Goal: Task Accomplishment & Management: Manage account settings

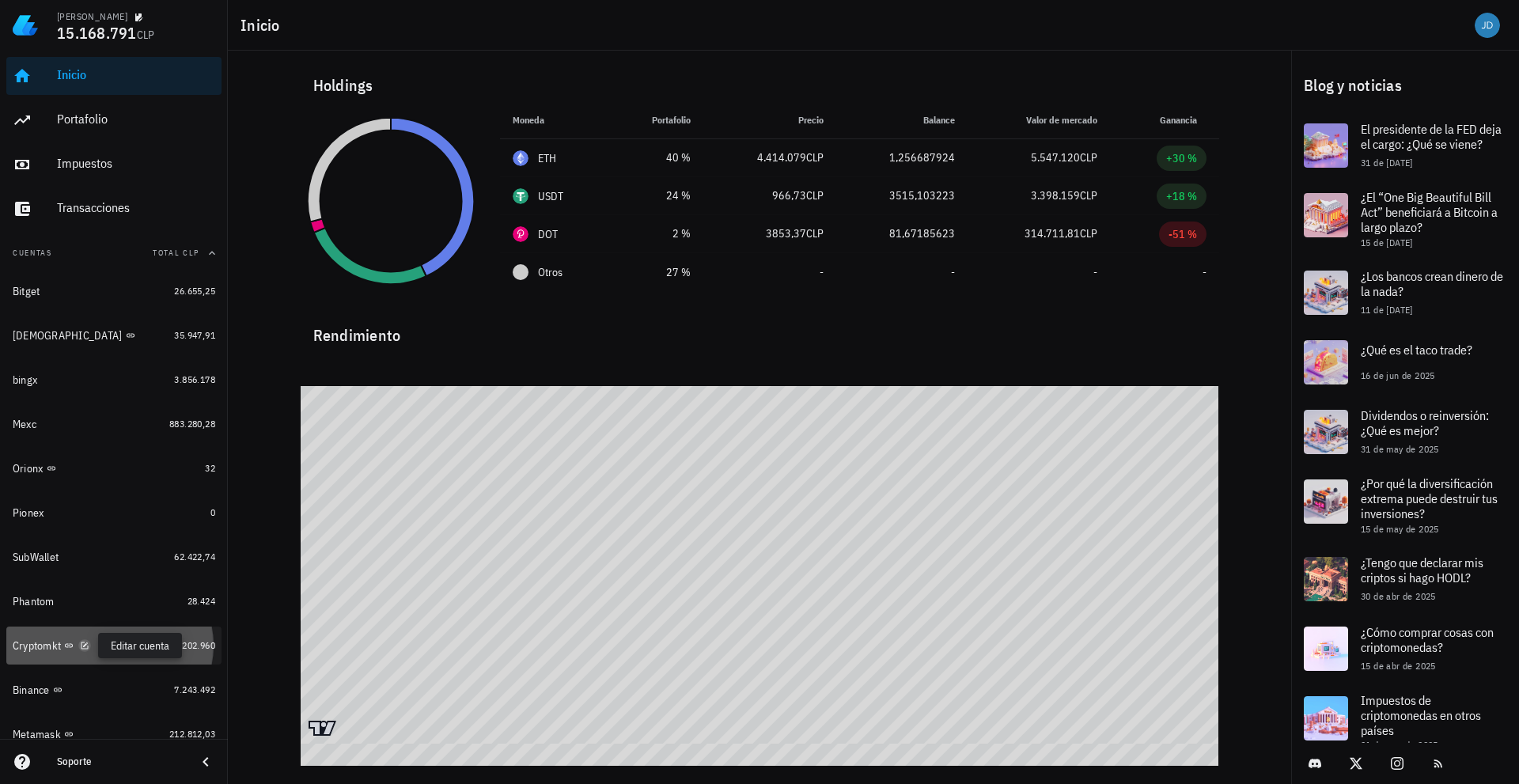
click at [81, 644] on icon "button" at bounding box center [84, 645] width 10 height 10
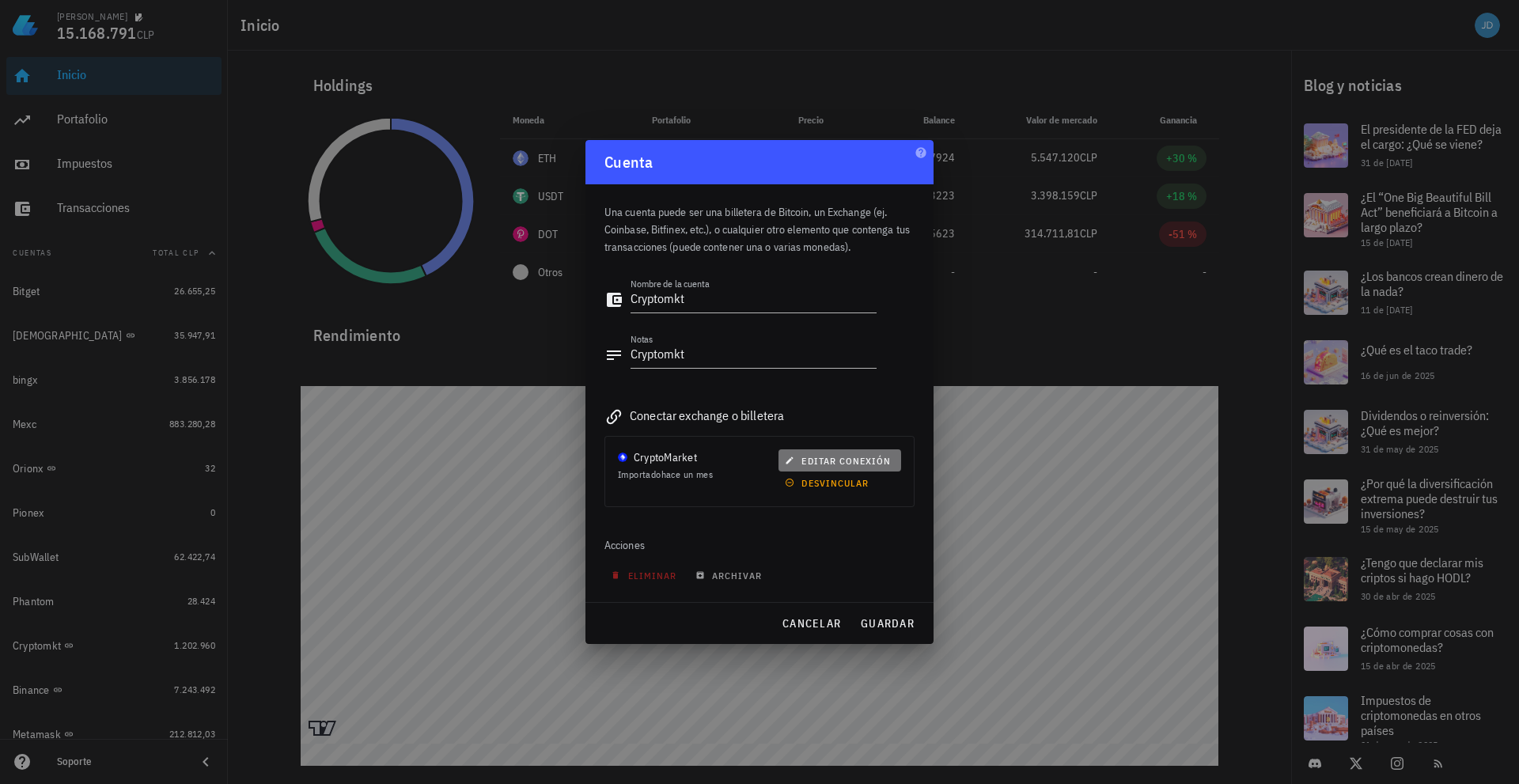
click at [842, 455] on span "editar conexión" at bounding box center [839, 460] width 103 height 11
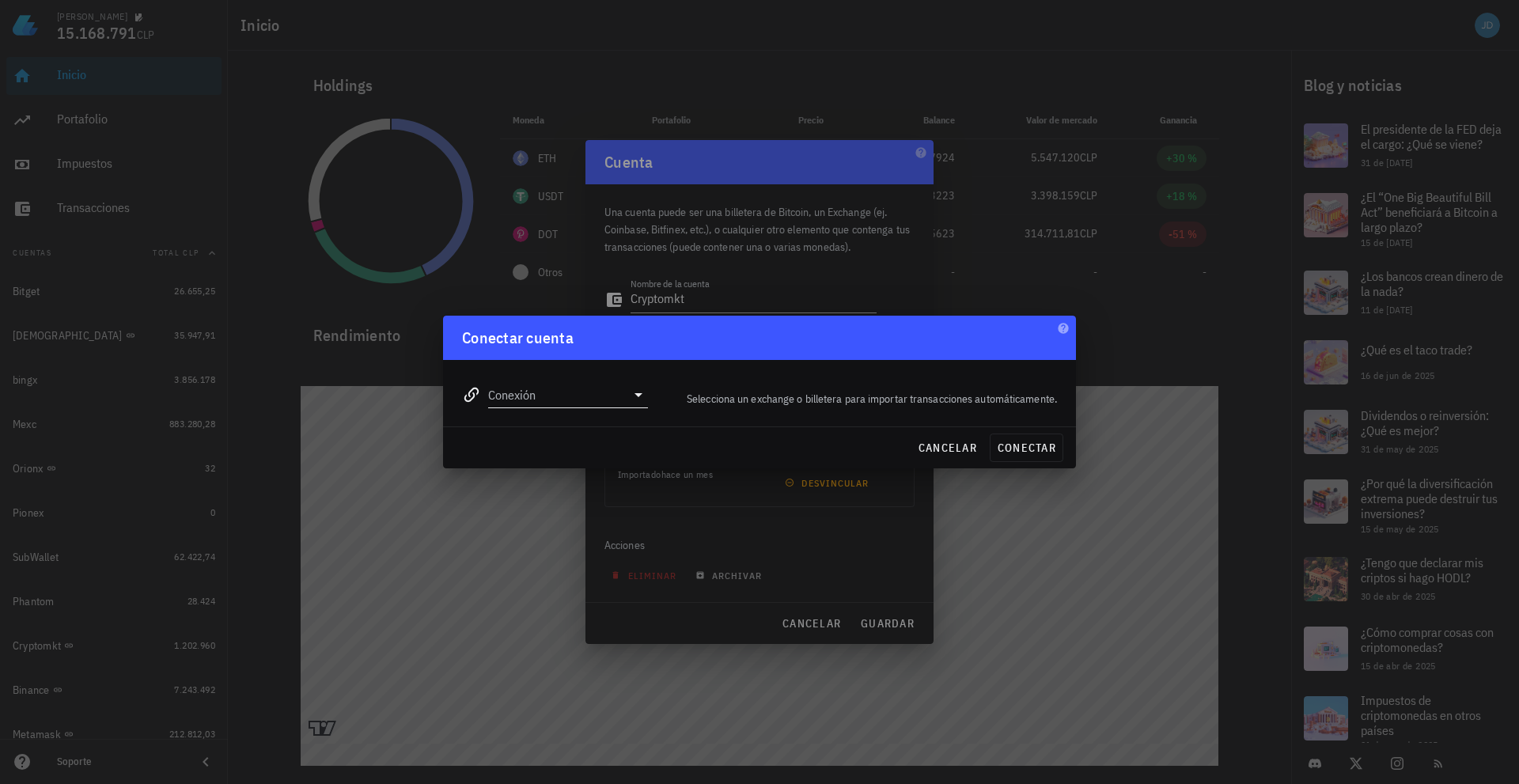
click at [641, 397] on icon at bounding box center [638, 395] width 19 height 19
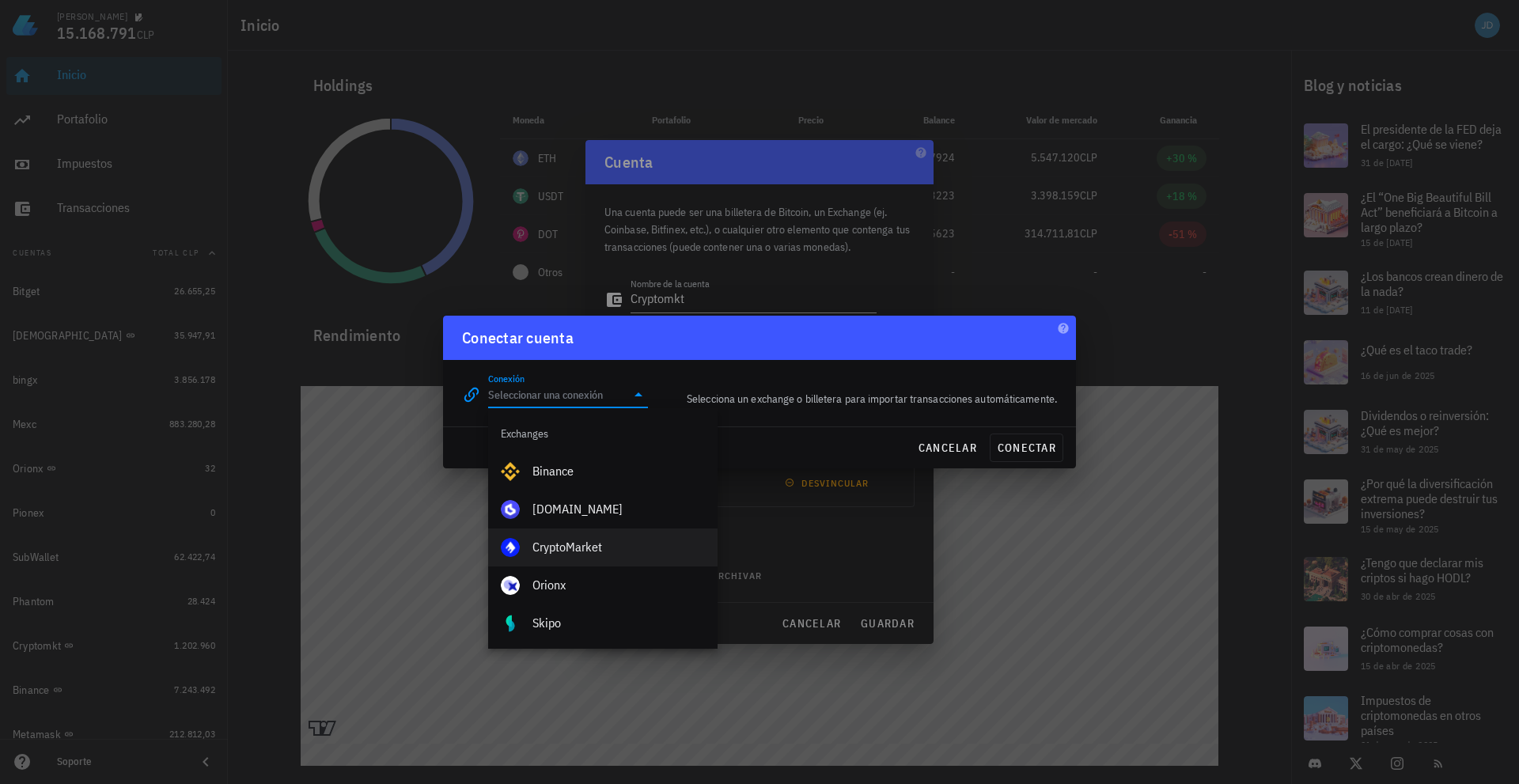
click at [575, 540] on div "CryptoMarket" at bounding box center [619, 547] width 172 height 15
type input "CryptoMarket"
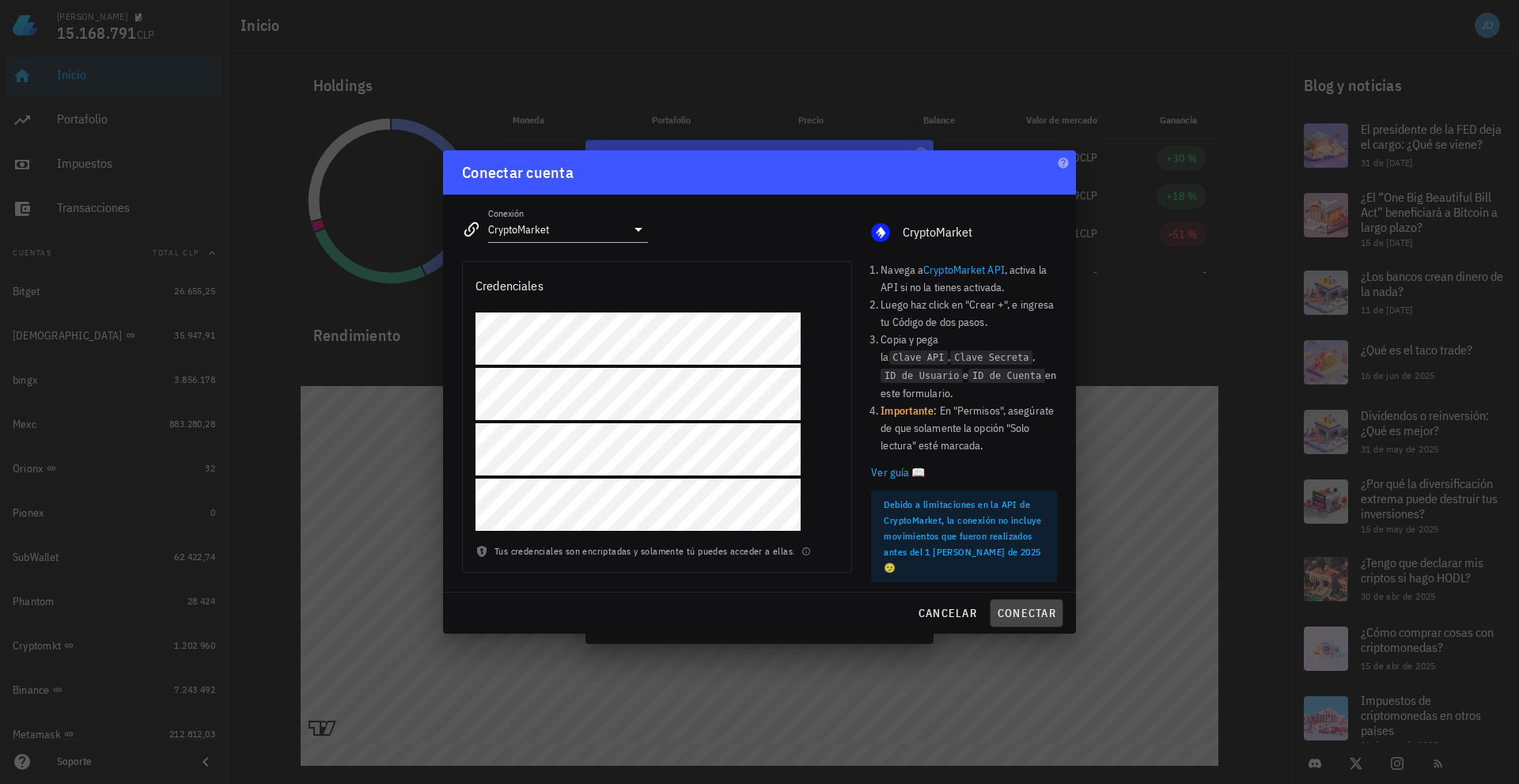
click at [1025, 610] on span "conectar" at bounding box center [1026, 613] width 59 height 14
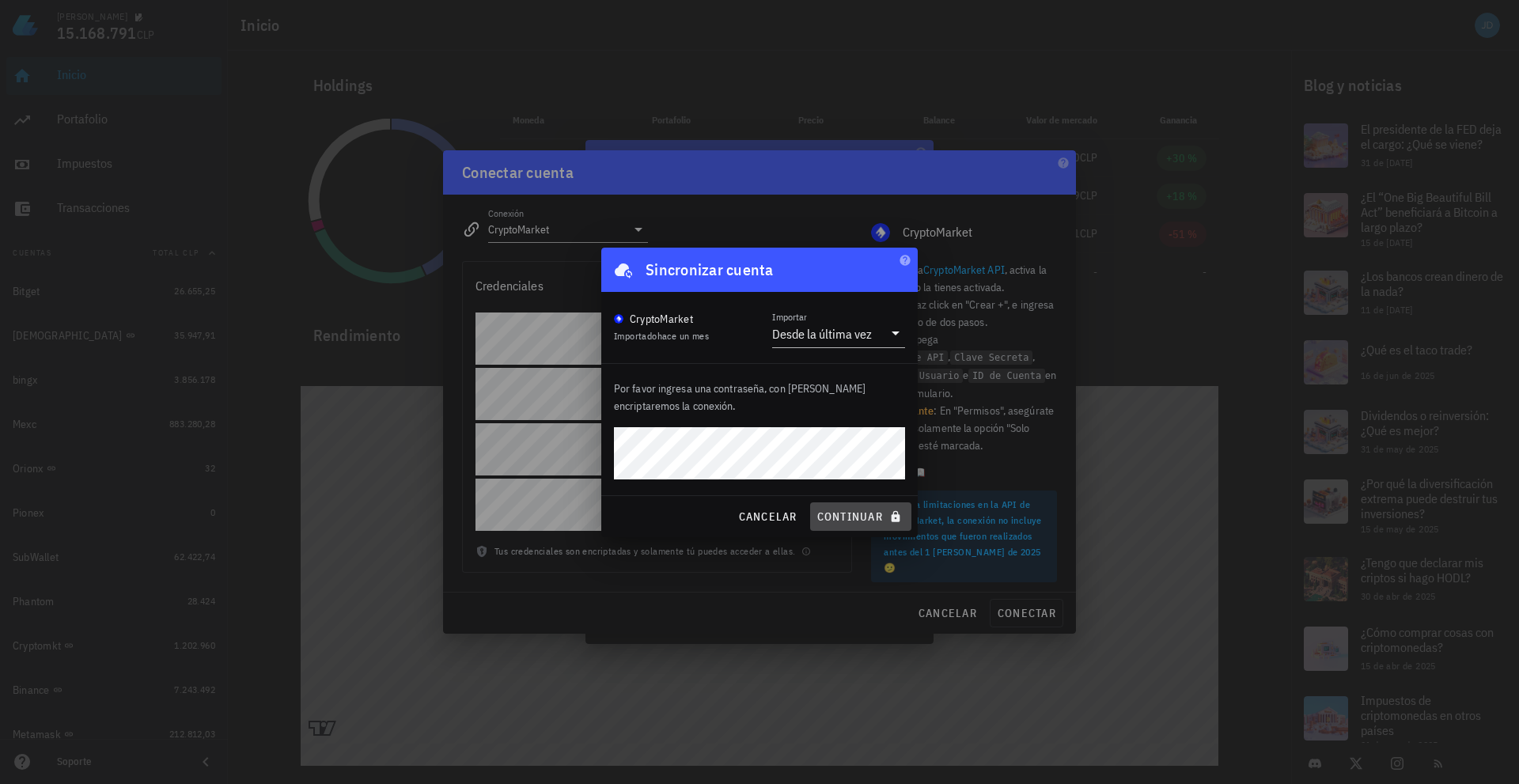
click at [871, 518] on span "continuar" at bounding box center [861, 517] width 89 height 14
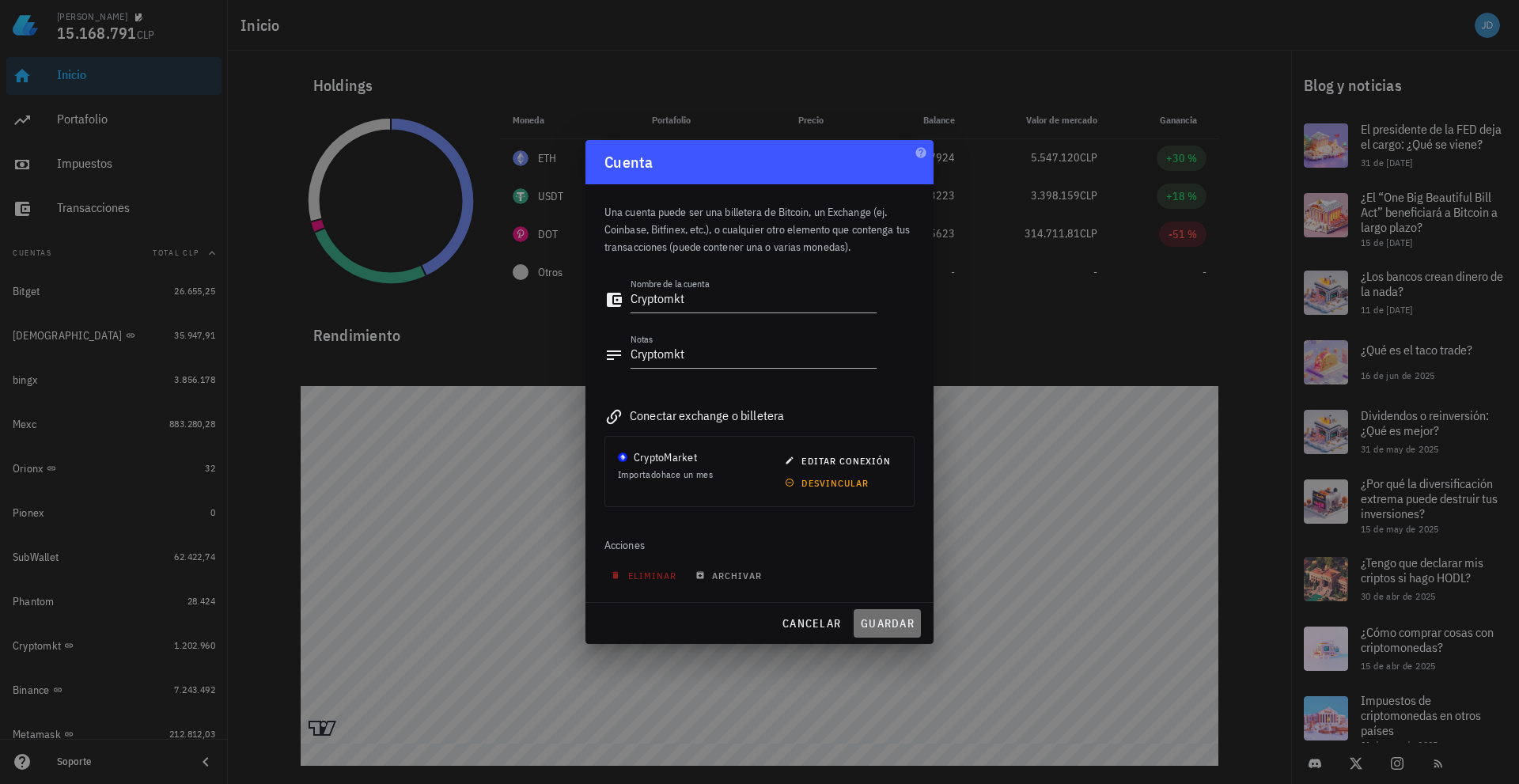
click at [890, 619] on span "guardar" at bounding box center [887, 623] width 55 height 14
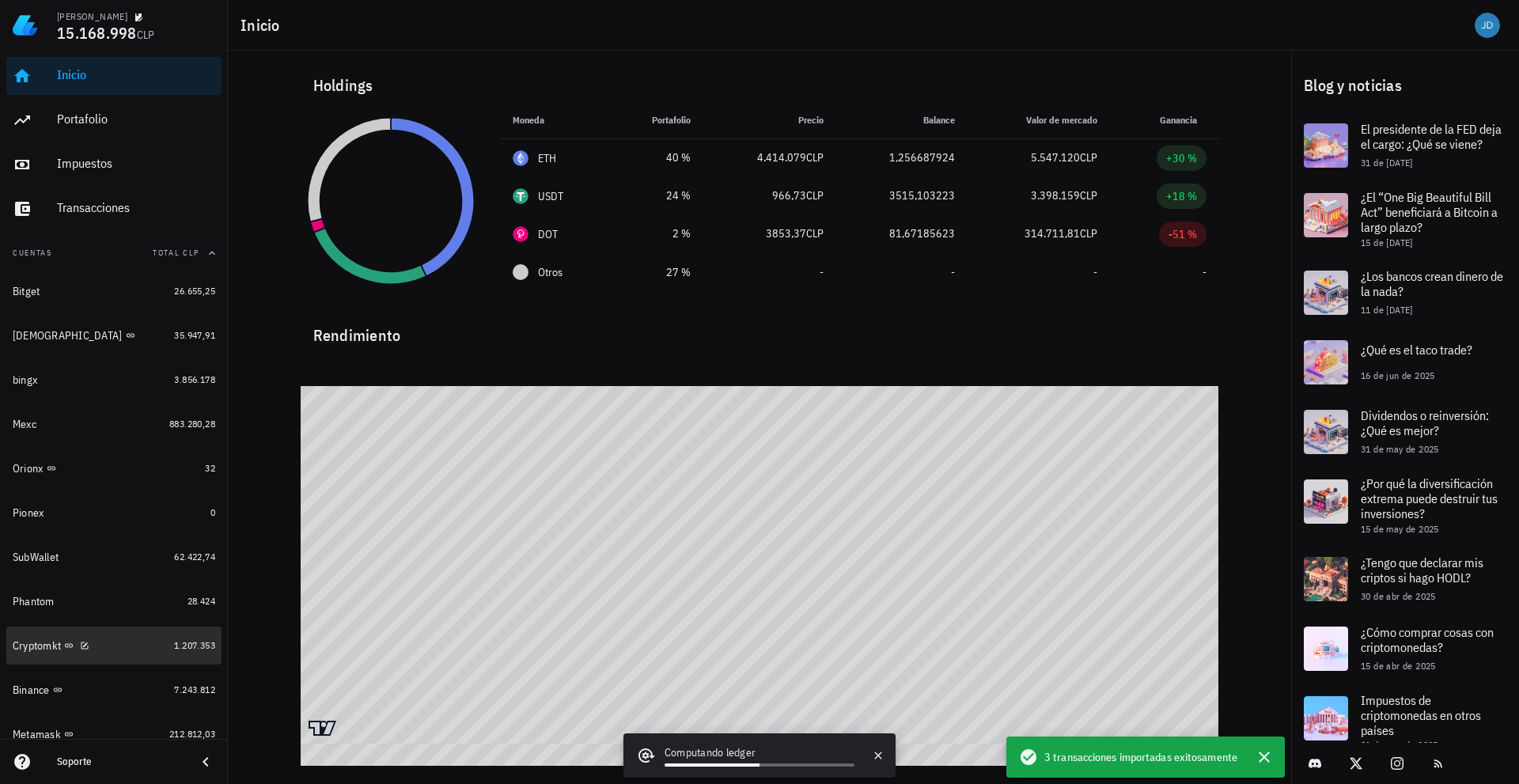
click at [36, 642] on div "Cryptomkt" at bounding box center [36, 645] width 48 height 13
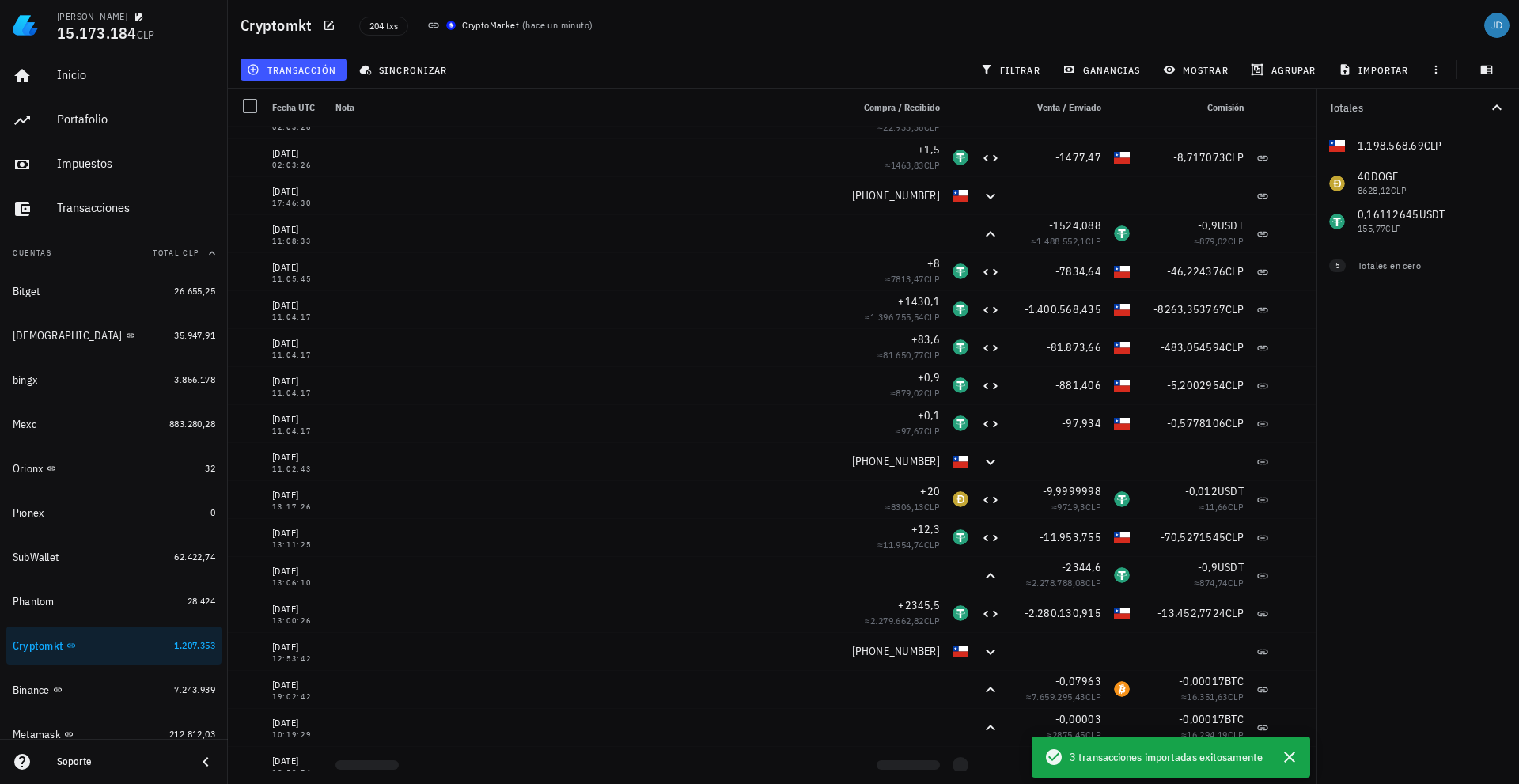
scroll to position [2690, 0]
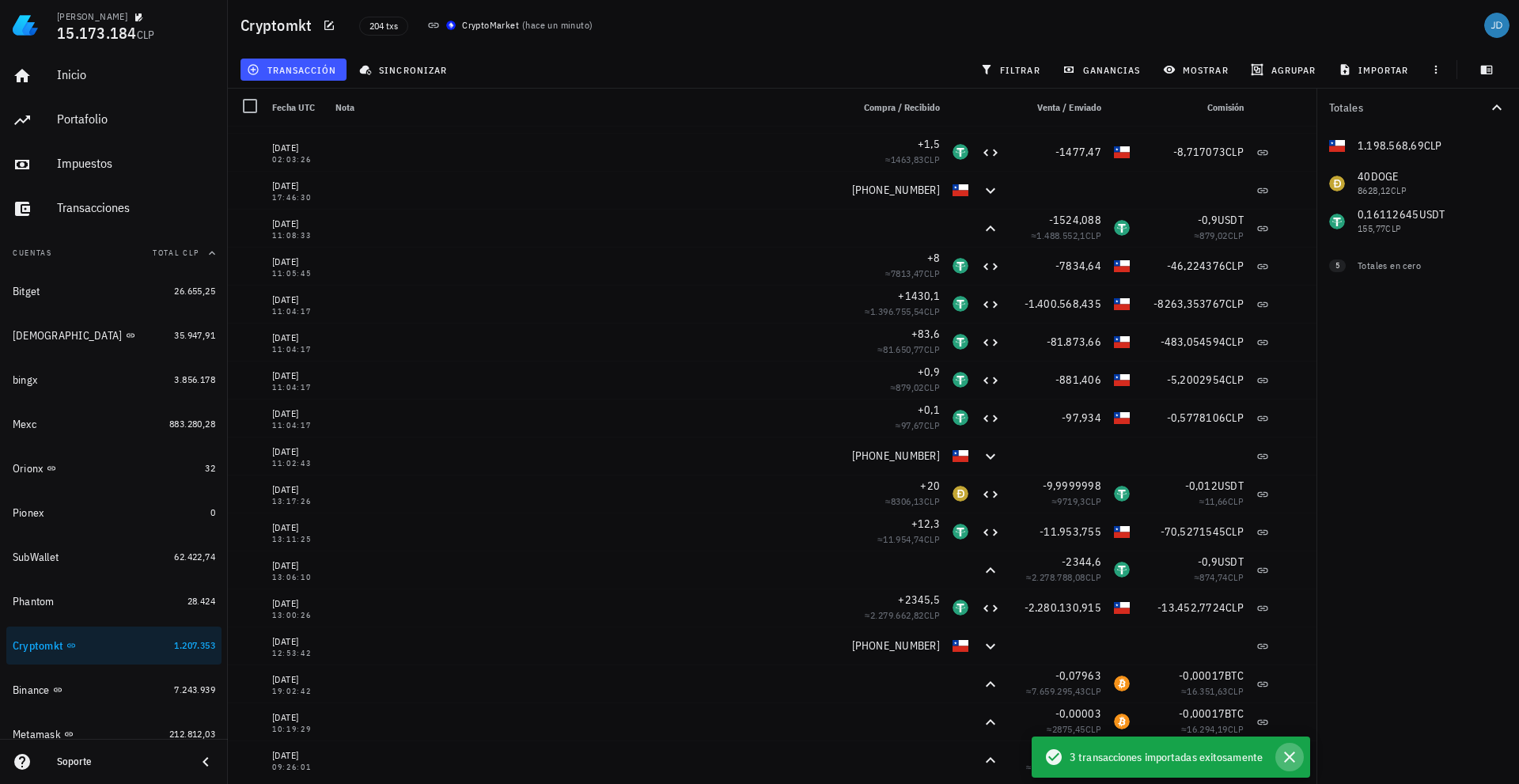
click at [1284, 756] on icon "button" at bounding box center [1290, 757] width 19 height 19
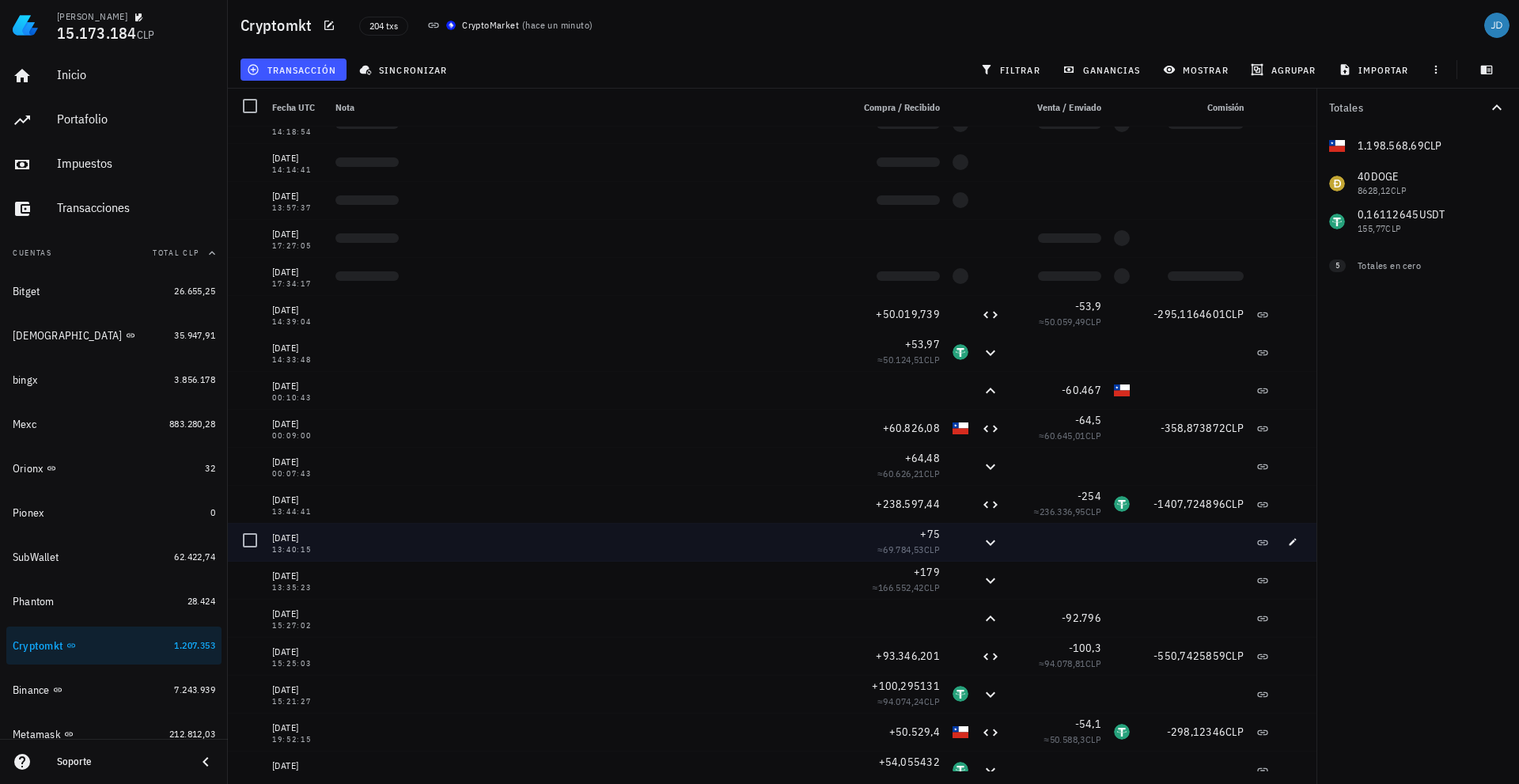
scroll to position [0, 0]
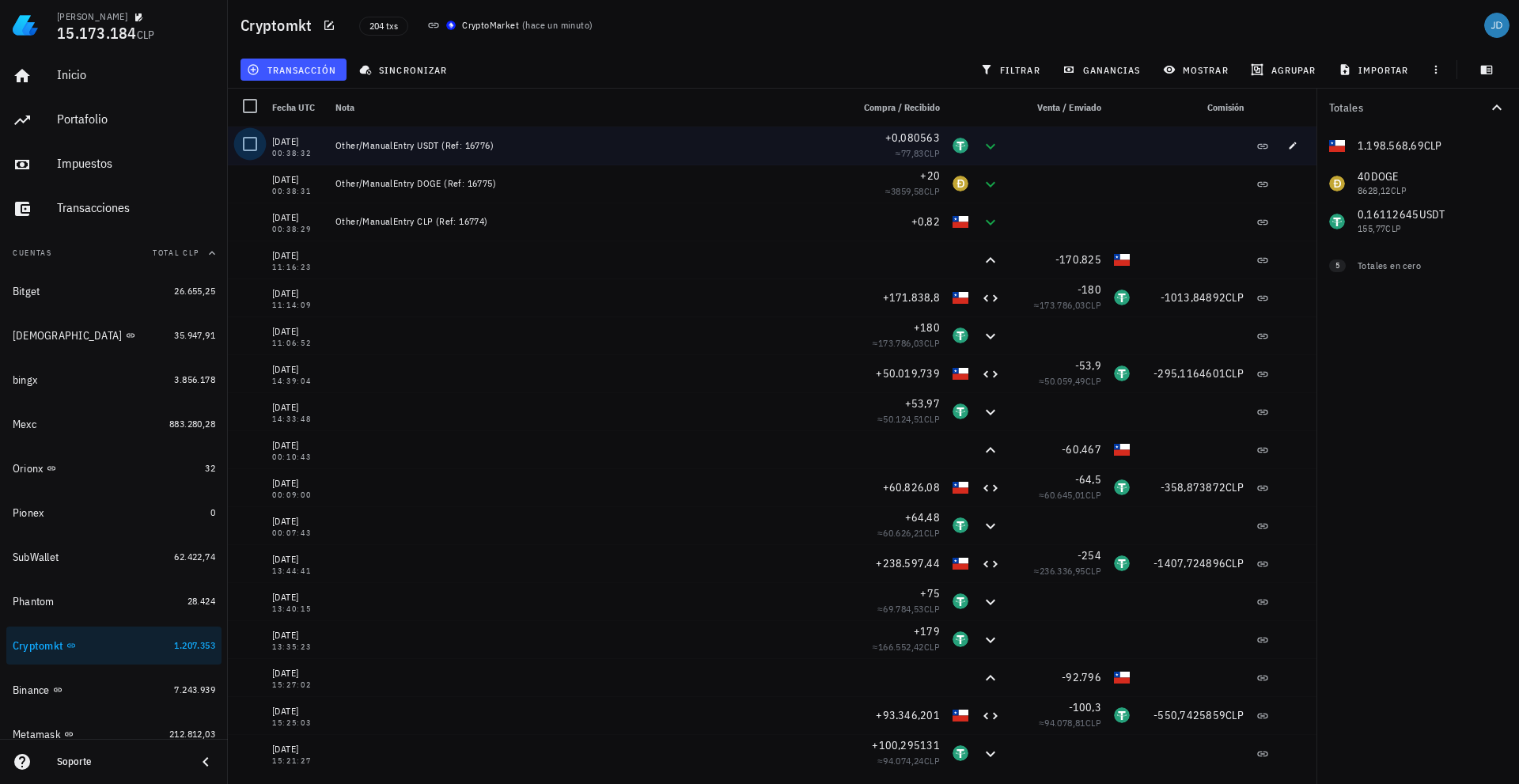
click at [252, 149] on div at bounding box center [250, 143] width 27 height 27
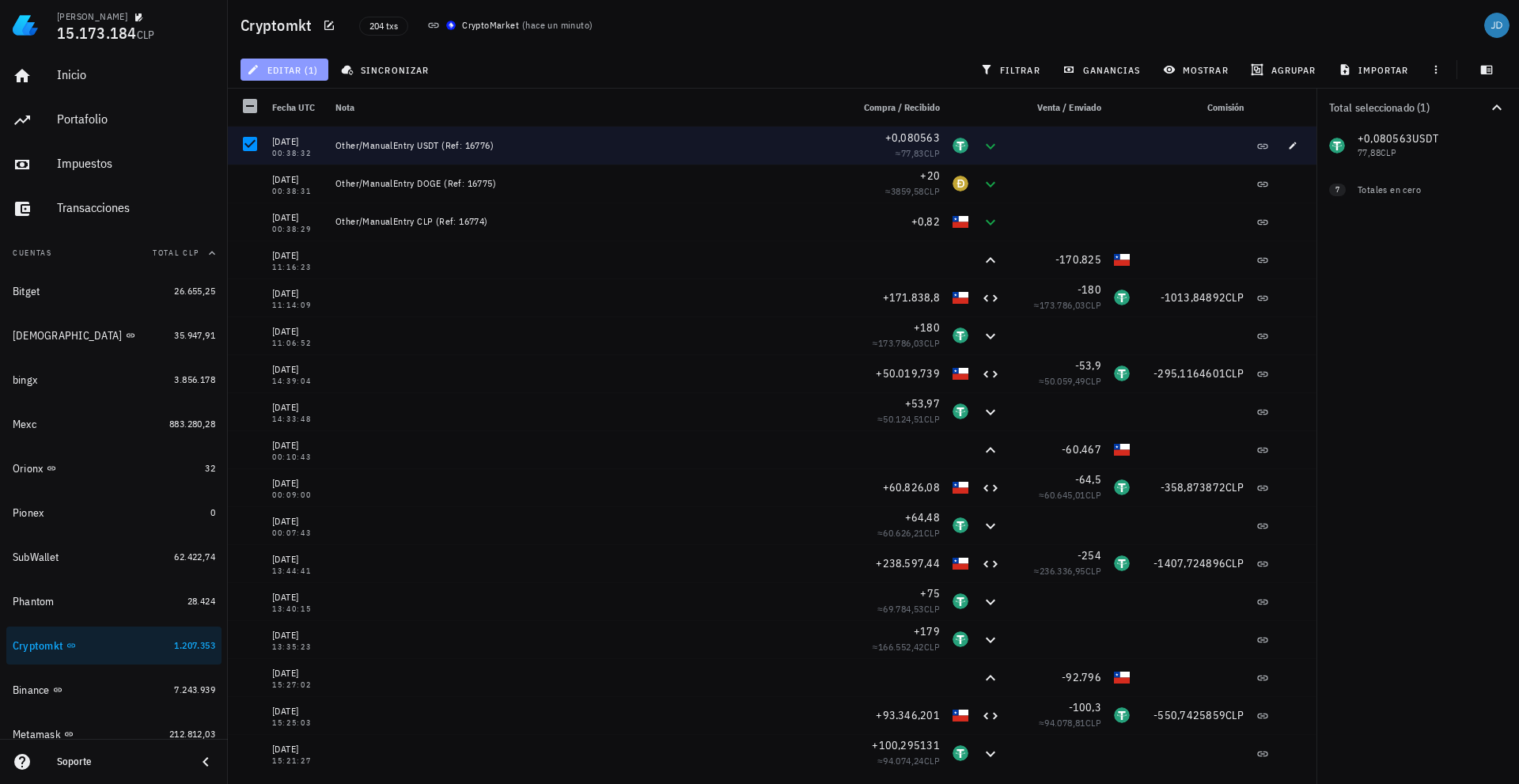
click at [320, 73] on button "editar (1)" at bounding box center [285, 69] width 88 height 22
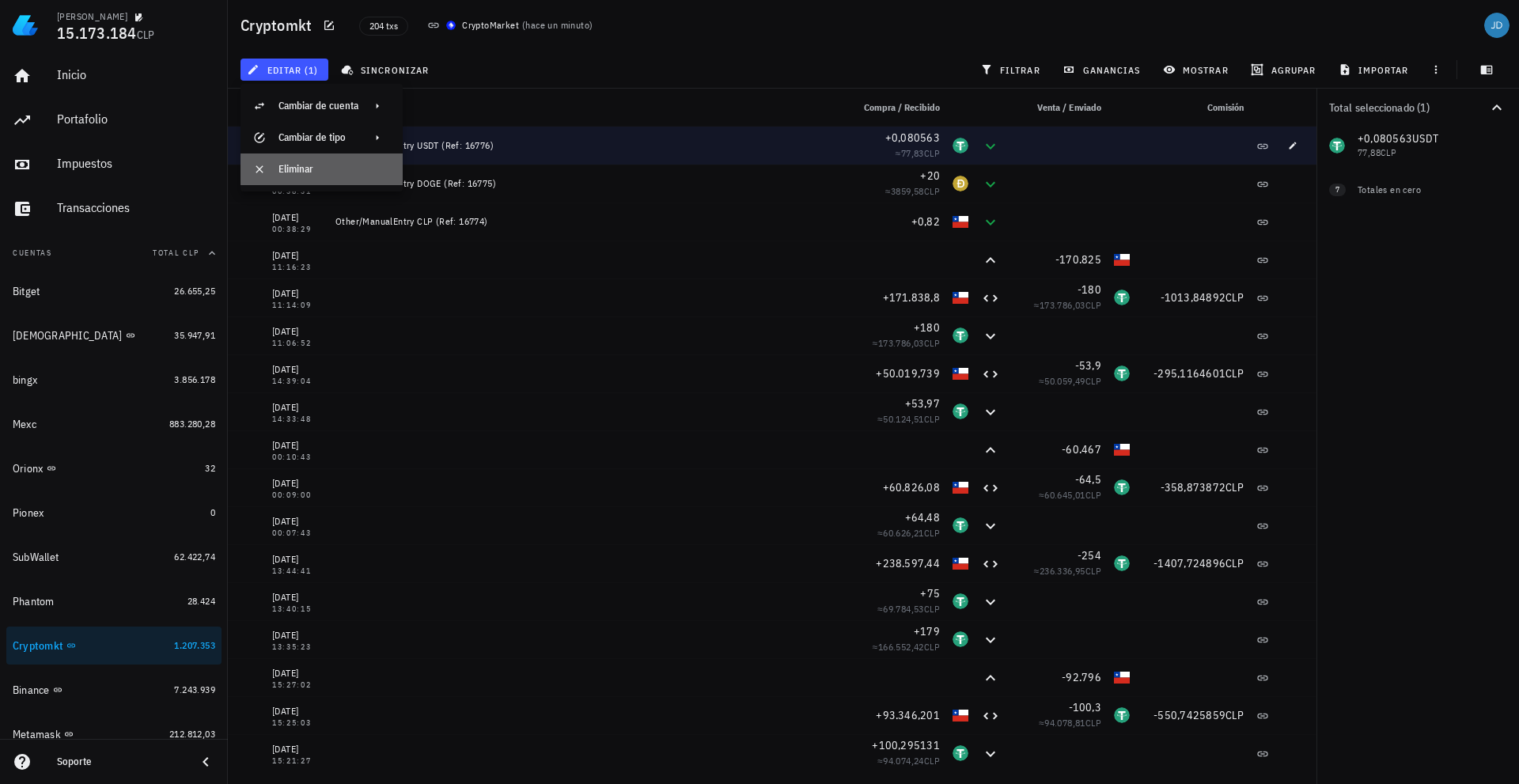
click at [296, 172] on div "Eliminar" at bounding box center [334, 169] width 112 height 12
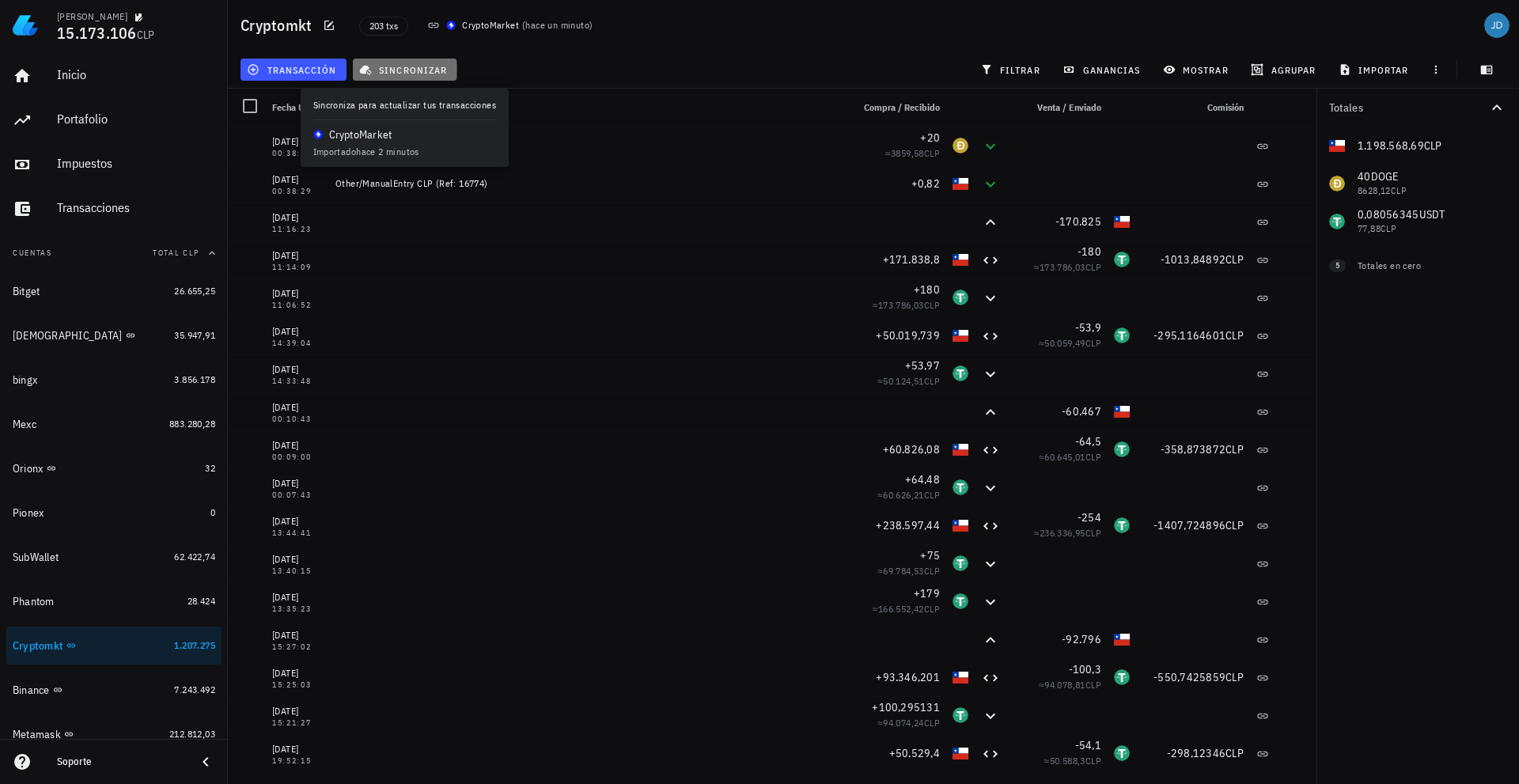
click at [418, 66] on span "sincronizar" at bounding box center [404, 69] width 84 height 12
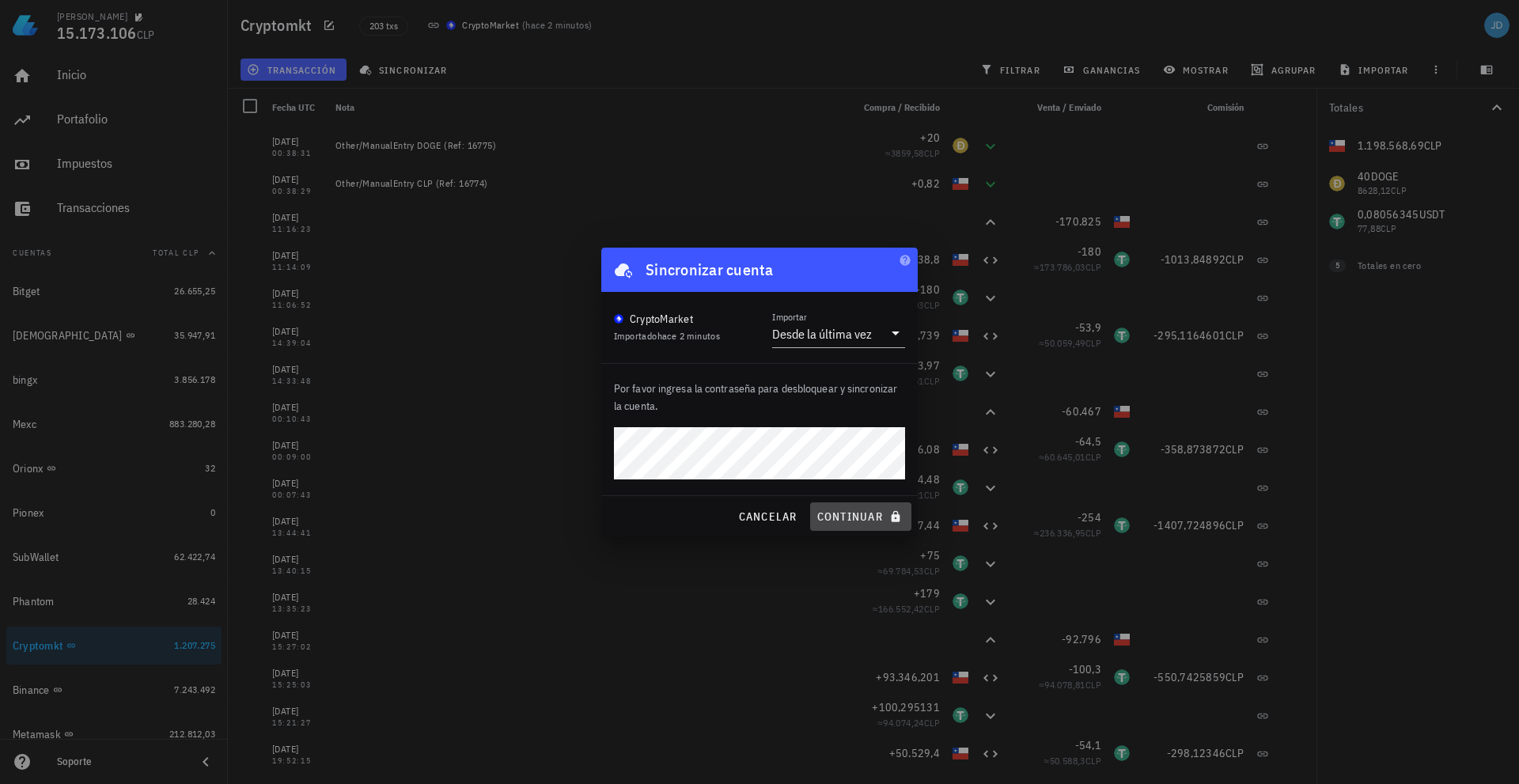
click at [840, 520] on span "continuar" at bounding box center [861, 517] width 89 height 14
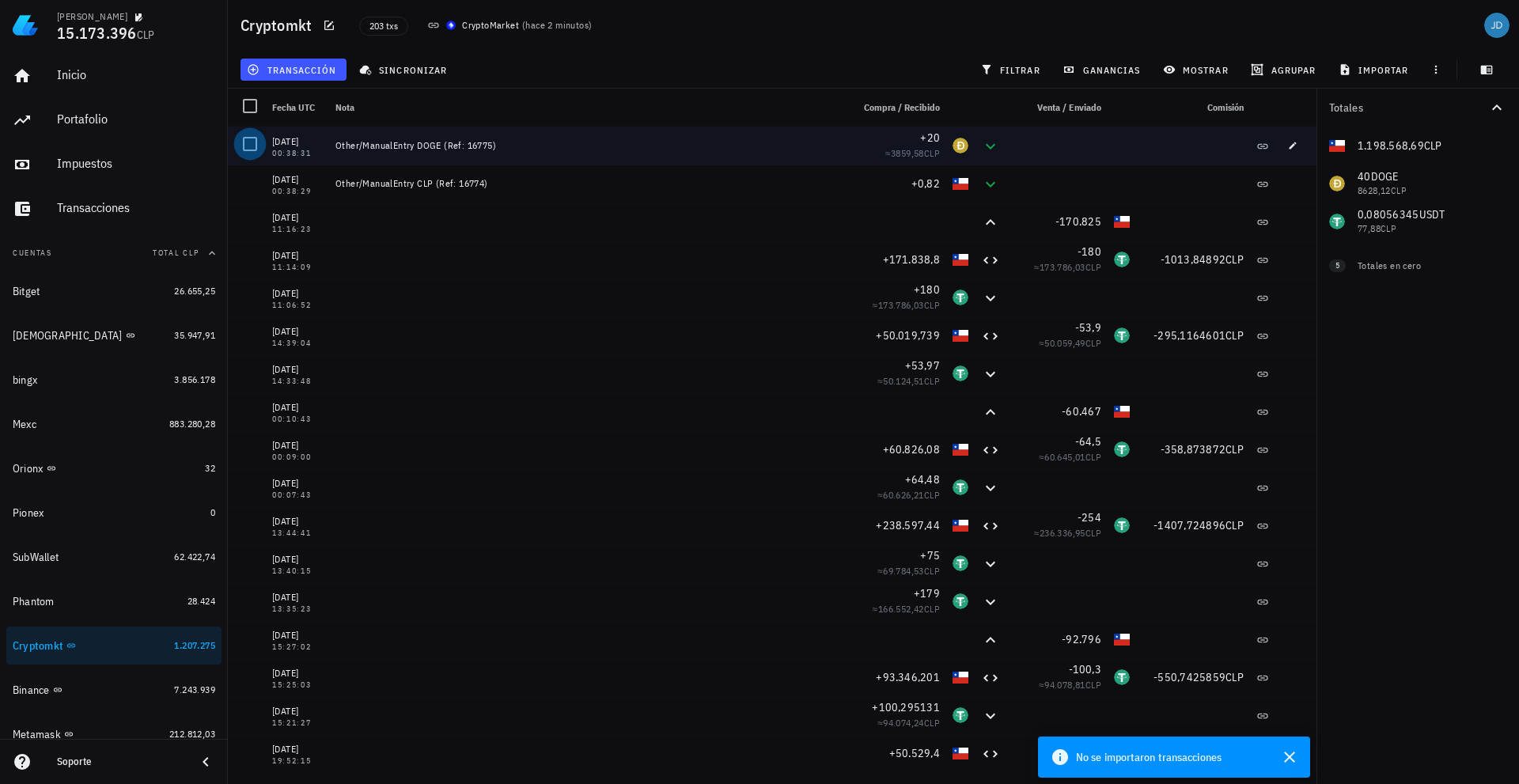
click at [249, 148] on div at bounding box center [250, 143] width 27 height 27
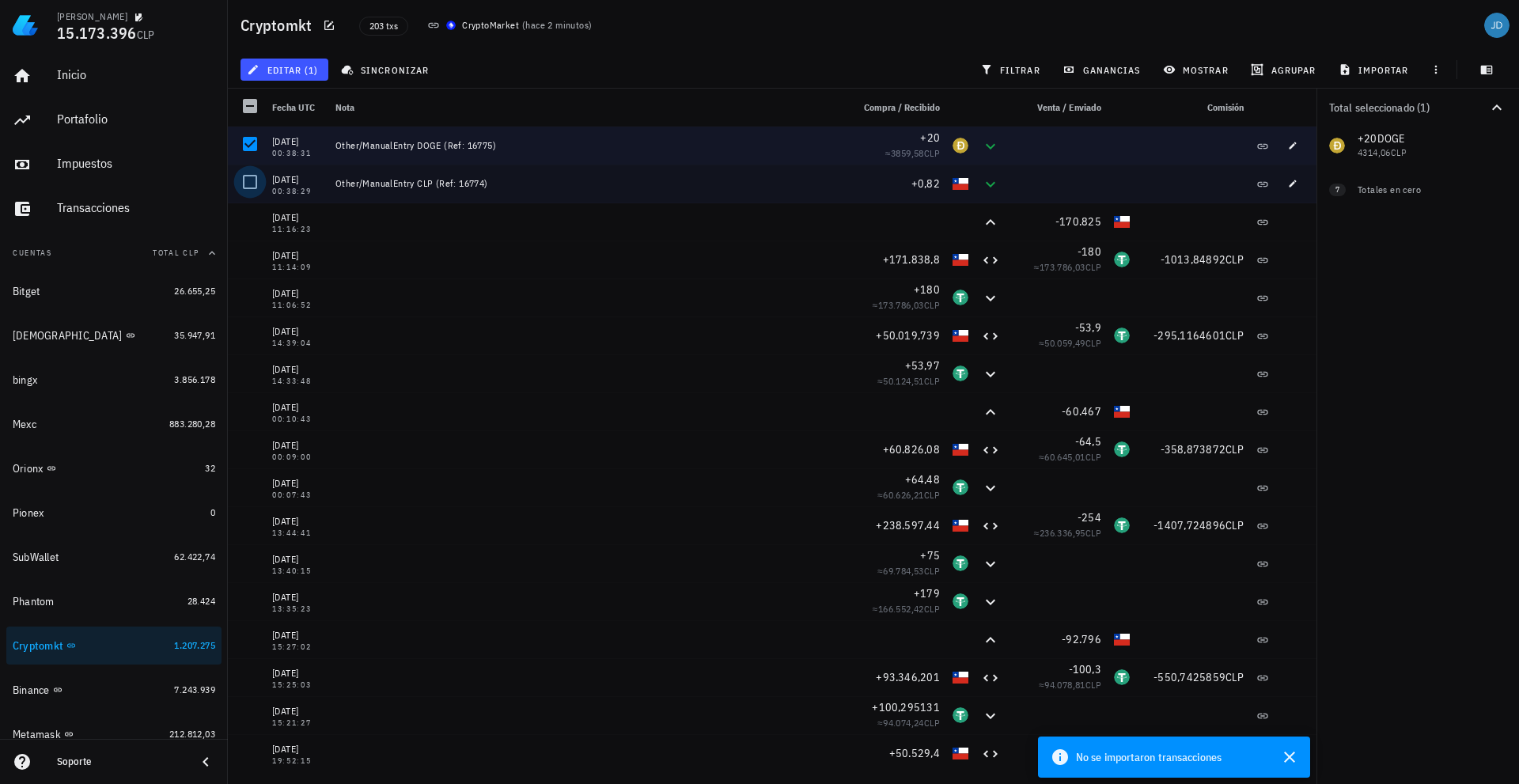
click at [254, 183] on div at bounding box center [250, 182] width 27 height 27
click at [307, 71] on span "editar (2)" at bounding box center [283, 69] width 68 height 12
click at [296, 168] on div "Eliminar" at bounding box center [334, 169] width 112 height 12
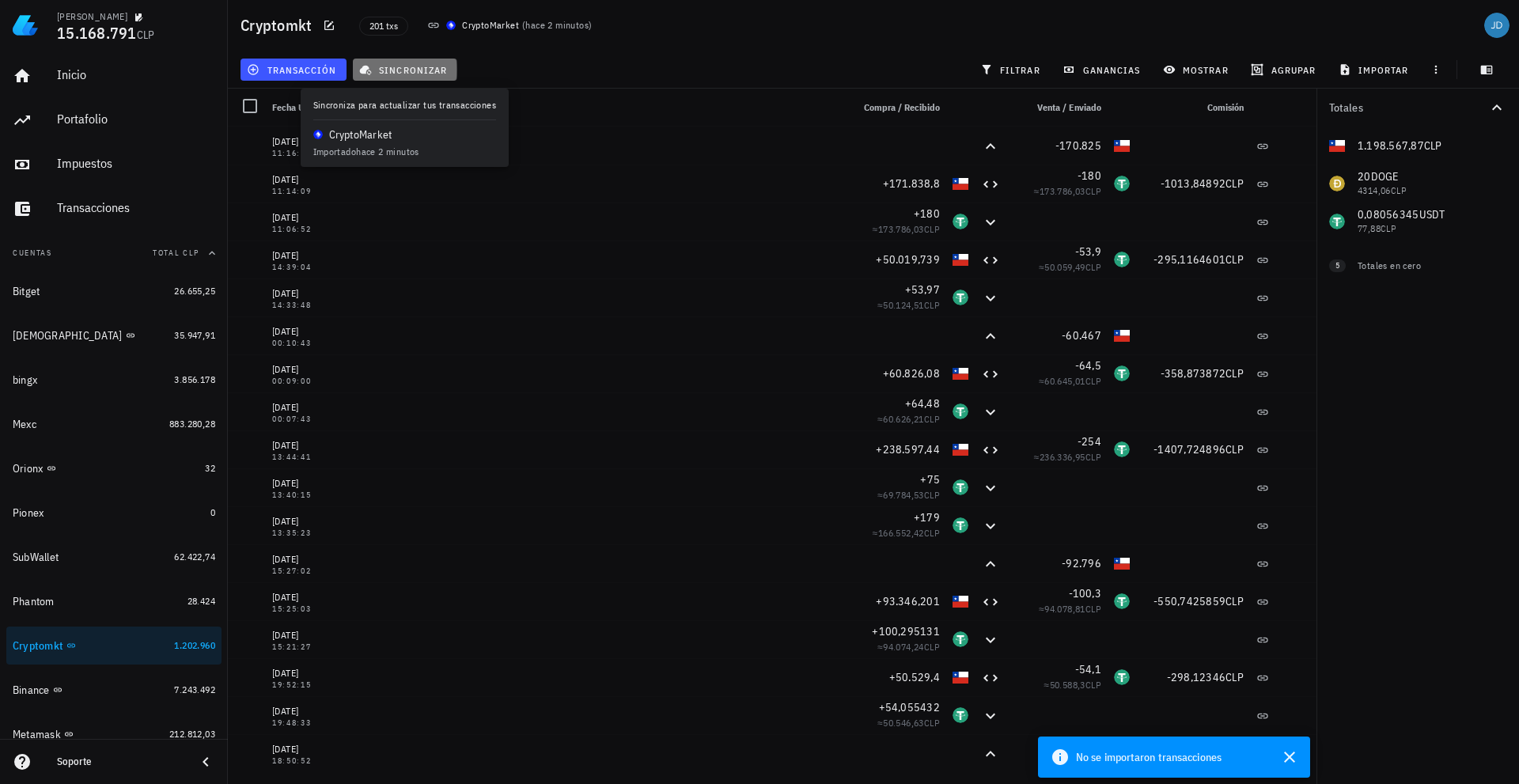
click at [414, 70] on span "sincronizar" at bounding box center [404, 69] width 84 height 12
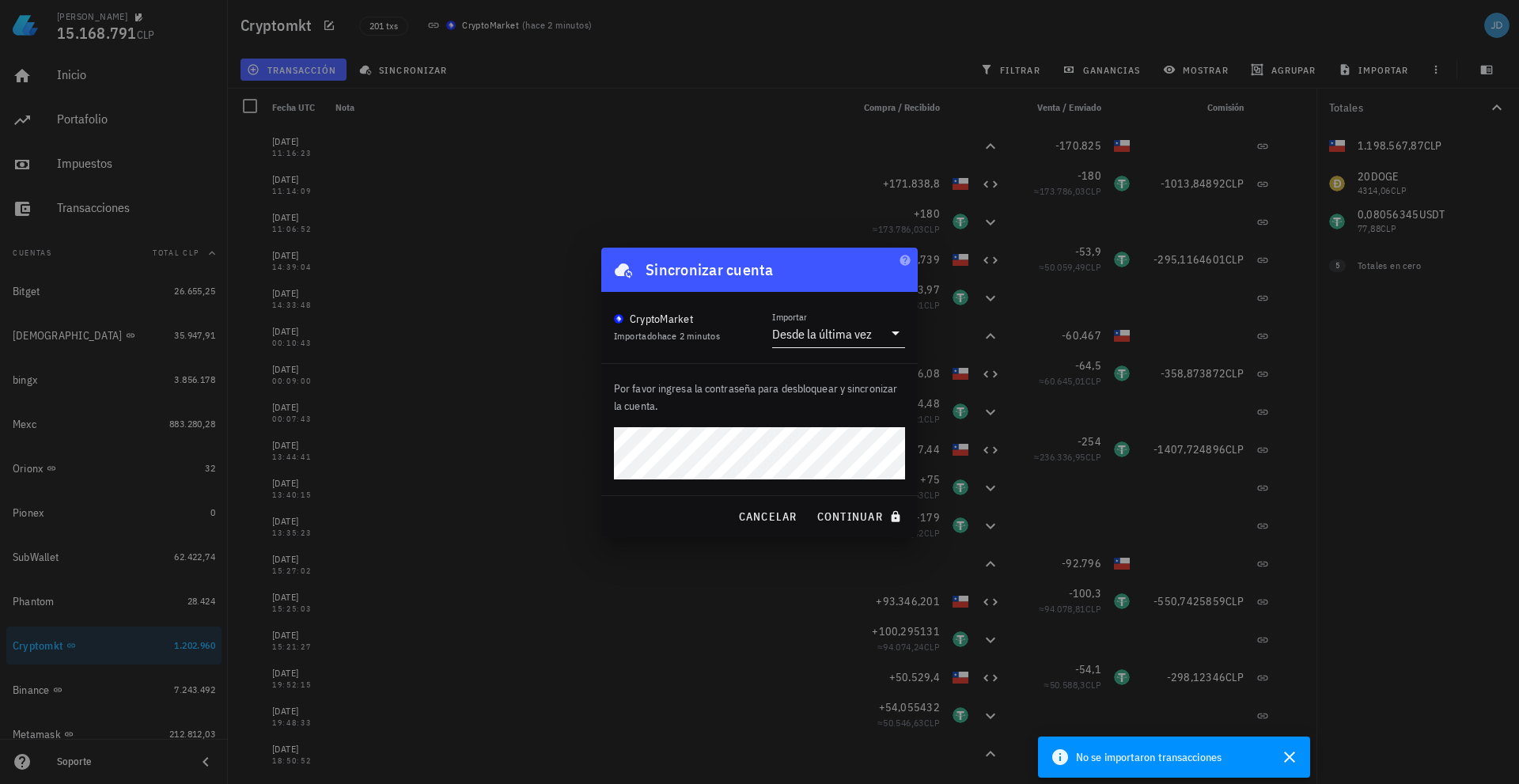
click at [897, 333] on icon at bounding box center [895, 333] width 8 height 4
click at [869, 345] on div "Desde la última vez" at bounding box center [839, 345] width 107 height 15
click at [858, 516] on span "continuar" at bounding box center [861, 517] width 89 height 14
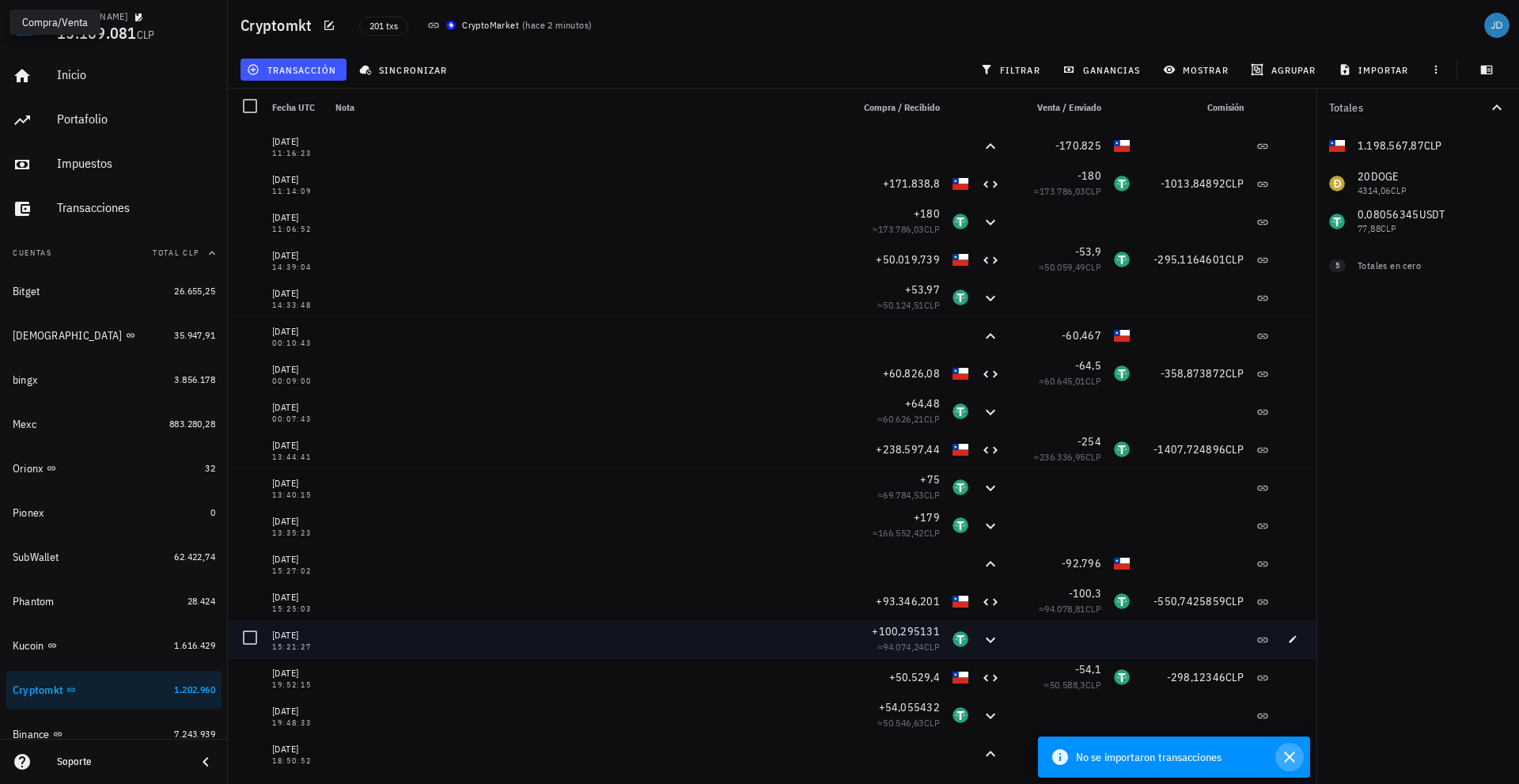
click at [1293, 758] on icon "button" at bounding box center [1290, 757] width 19 height 19
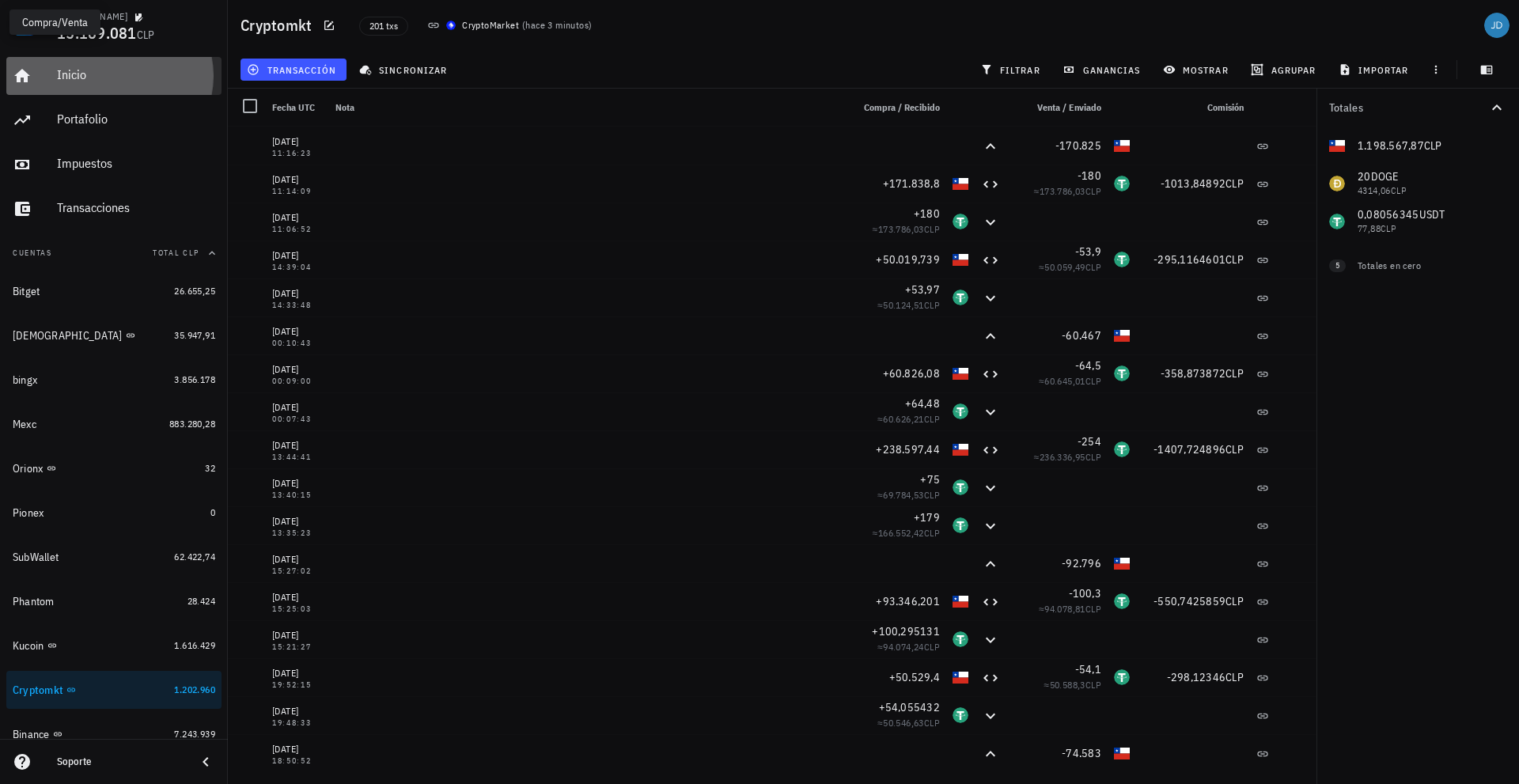
click at [80, 79] on div "Inicio" at bounding box center [136, 74] width 158 height 15
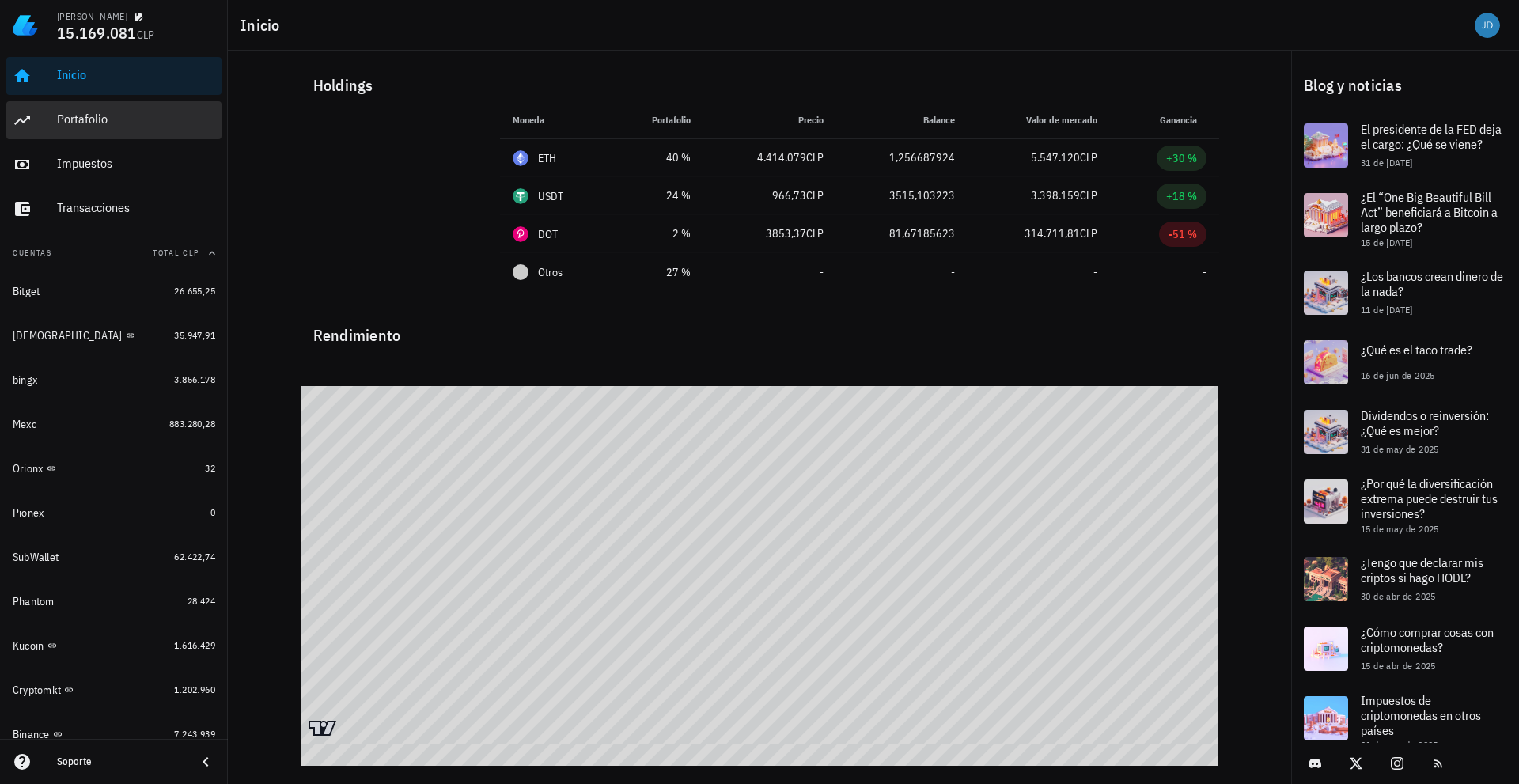
click at [107, 120] on div "Portafolio" at bounding box center [136, 119] width 158 height 15
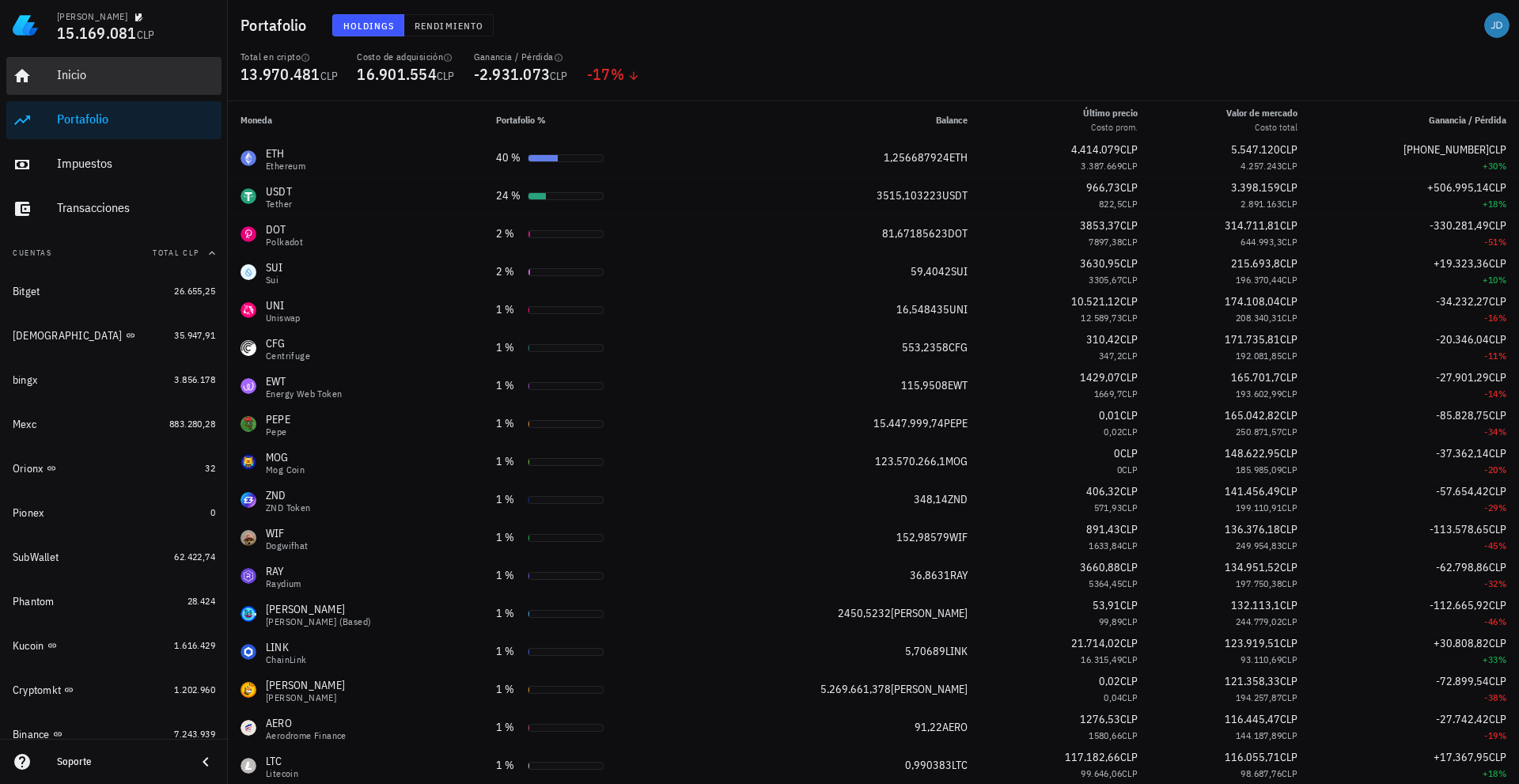
click at [68, 71] on div "Inicio" at bounding box center [136, 74] width 158 height 15
